Goal: Information Seeking & Learning: Find specific fact

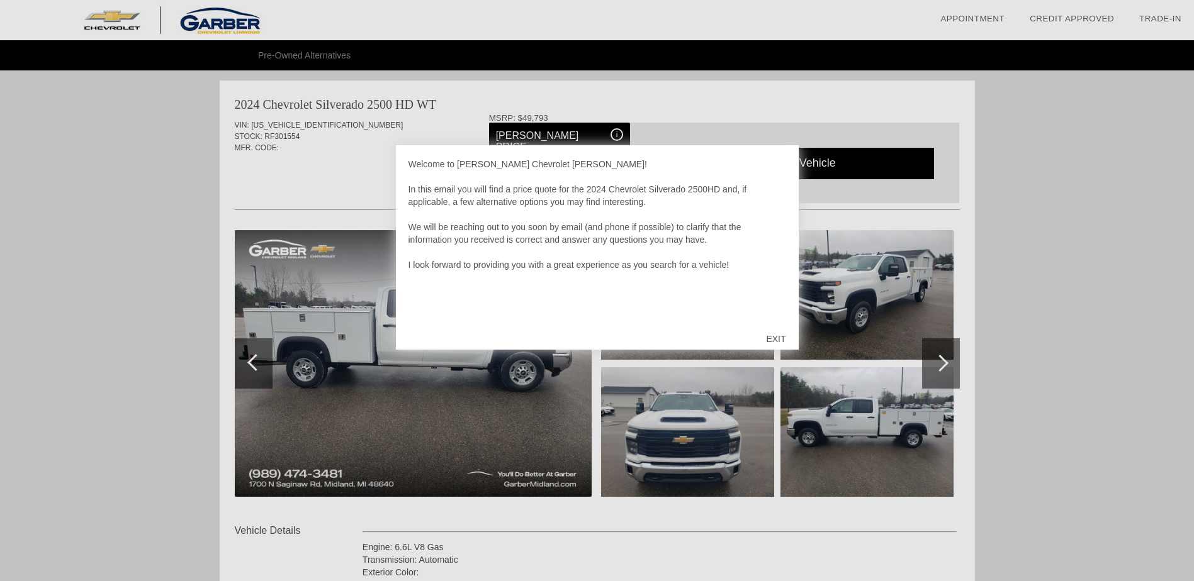
click at [779, 339] on div "EXIT" at bounding box center [775, 339] width 45 height 38
click at [772, 334] on div "EXIT" at bounding box center [775, 339] width 45 height 38
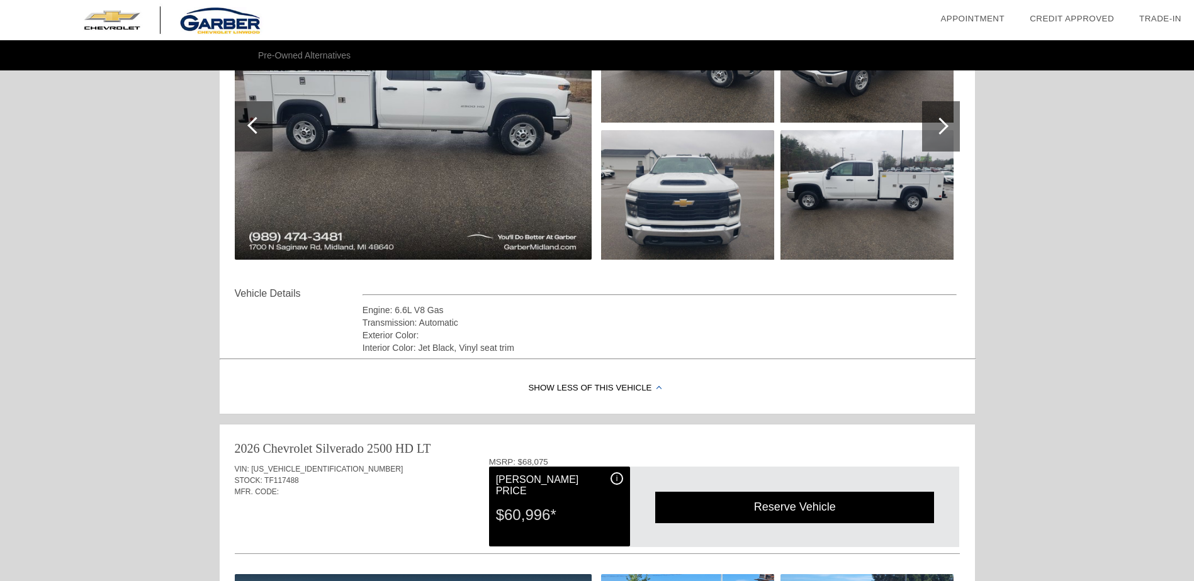
scroll to position [252, 0]
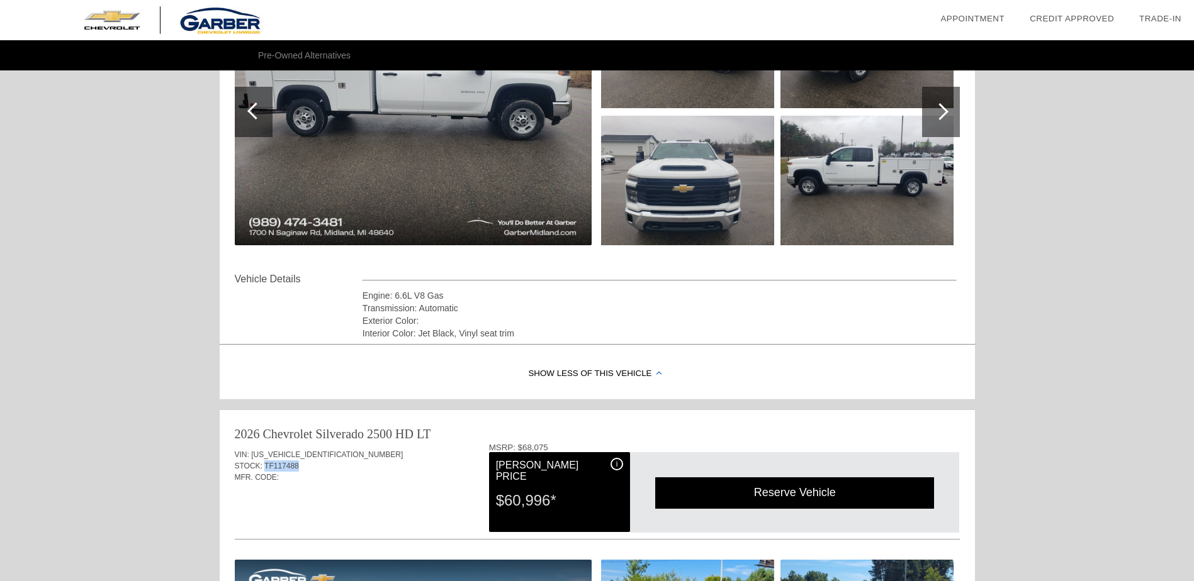
drag, startPoint x: 262, startPoint y: 466, endPoint x: 306, endPoint y: 462, distance: 43.5
click at [306, 462] on div "STOCK: TF117488" at bounding box center [597, 466] width 725 height 11
drag, startPoint x: 306, startPoint y: 462, endPoint x: 289, endPoint y: 466, distance: 17.4
copy span "TF117488"
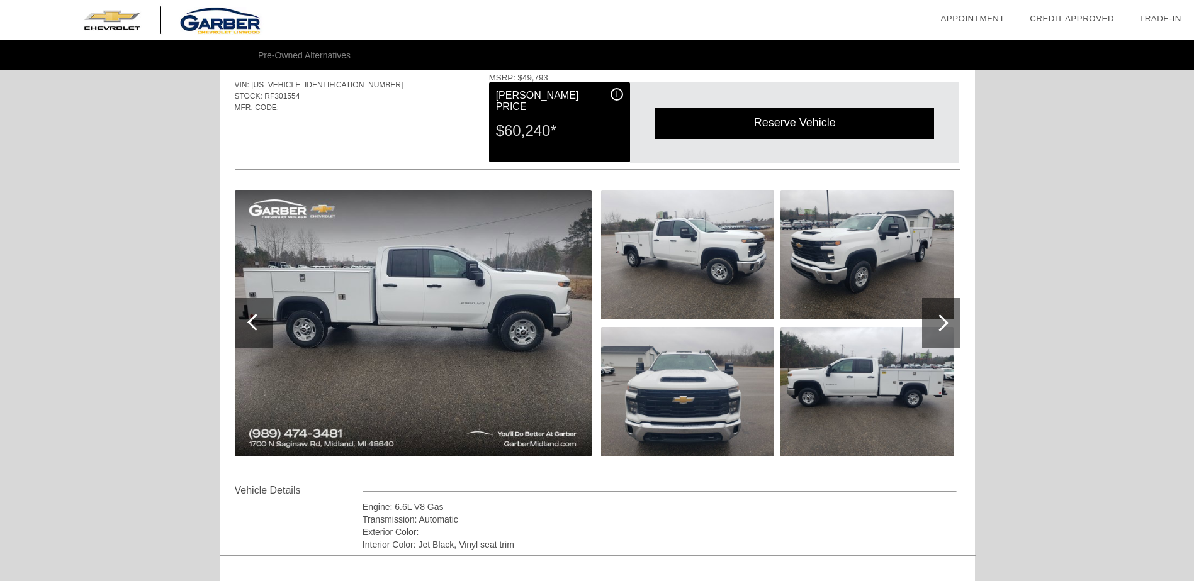
scroll to position [0, 0]
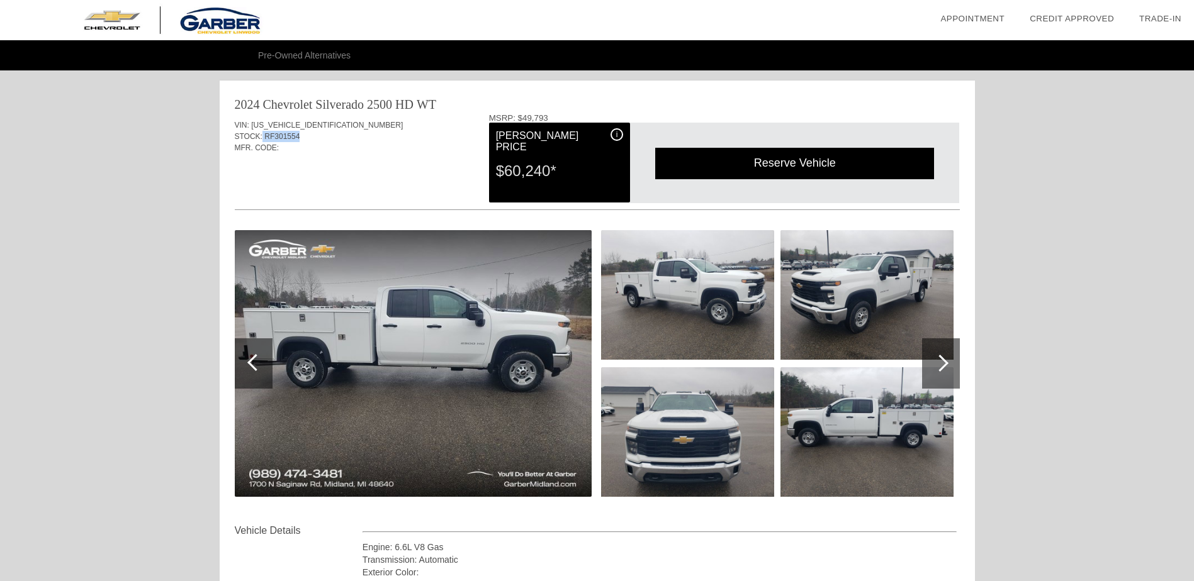
drag, startPoint x: 260, startPoint y: 137, endPoint x: 313, endPoint y: 135, distance: 52.9
click at [313, 135] on div "STOCK: RF301554" at bounding box center [597, 136] width 725 height 11
drag, startPoint x: 313, startPoint y: 135, endPoint x: 288, endPoint y: 136, distance: 25.8
copy div "RF301554"
